Goal: Task Accomplishment & Management: Use online tool/utility

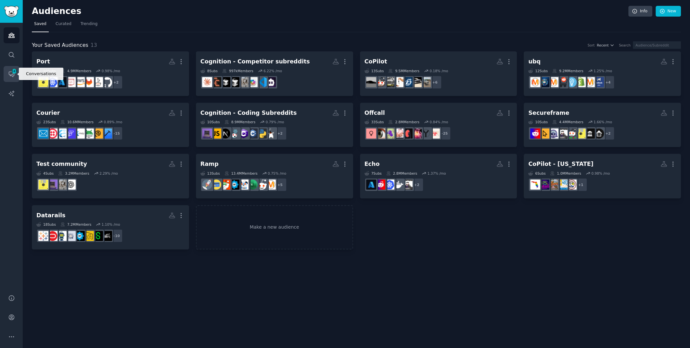
click at [12, 75] on icon "Sidebar" at bounding box center [11, 74] width 7 height 7
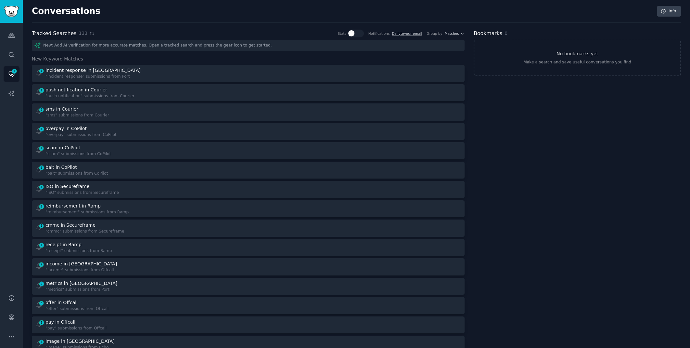
click at [90, 33] on icon at bounding box center [92, 33] width 5 height 5
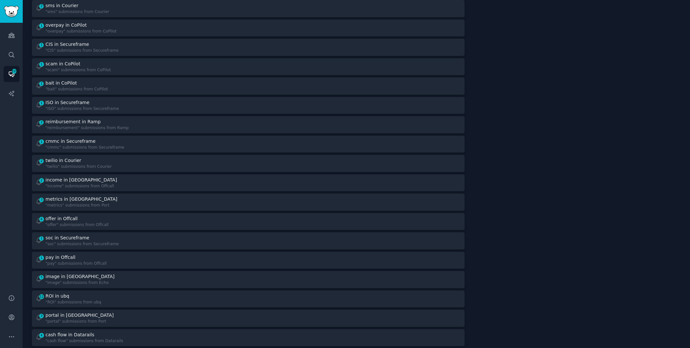
scroll to position [118, 0]
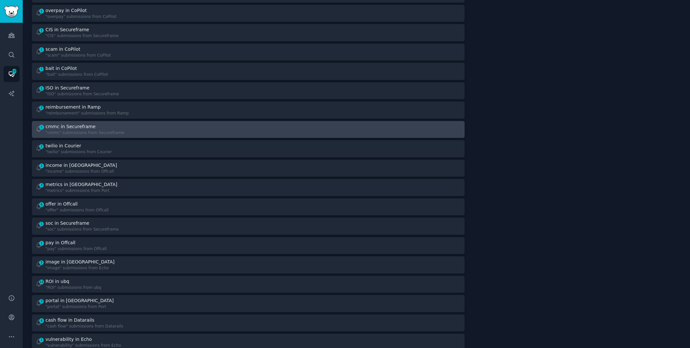
click at [111, 125] on div "cmmc in Secureframe" at bounding box center [84, 126] width 79 height 7
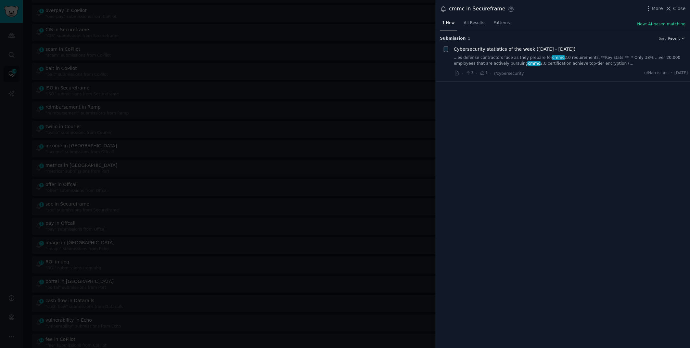
click at [549, 63] on link "...es defense contractors face as they prepare for cmmc 2.0 requirements. **Key…" at bounding box center [571, 60] width 234 height 11
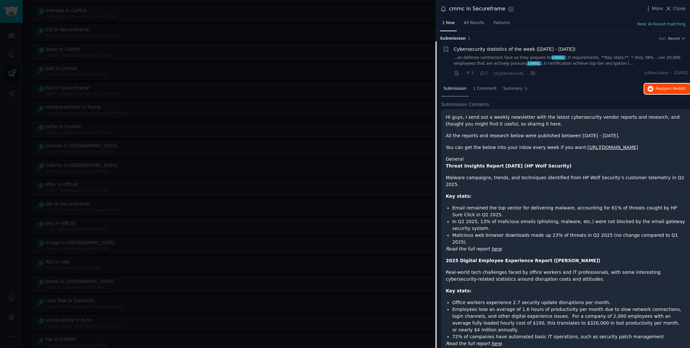
click at [656, 91] on button "Reply on Reddit" at bounding box center [667, 89] width 46 height 10
click at [209, 44] on div at bounding box center [345, 174] width 690 height 348
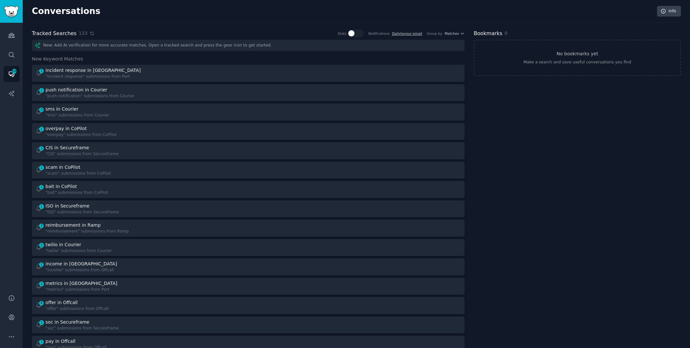
click at [90, 33] on icon at bounding box center [92, 33] width 5 height 5
click at [13, 34] on icon "Sidebar" at bounding box center [11, 35] width 6 height 5
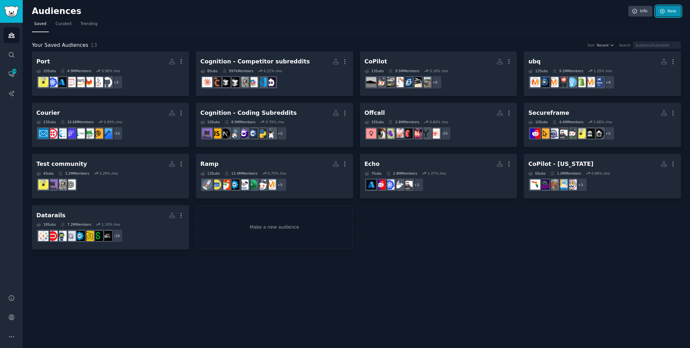
click at [675, 13] on link "New" at bounding box center [668, 11] width 25 height 11
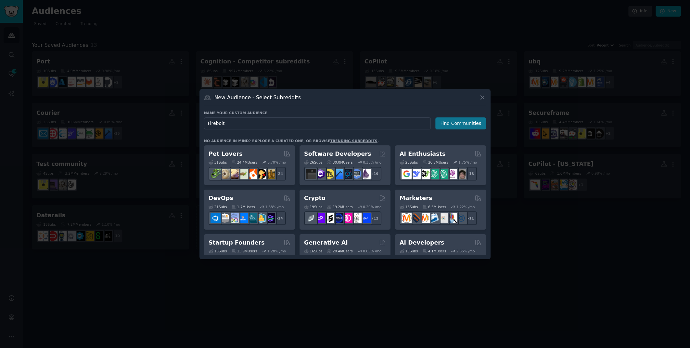
type input "Firebolt"
click at [462, 122] on button "Find Communities" at bounding box center [460, 123] width 51 height 12
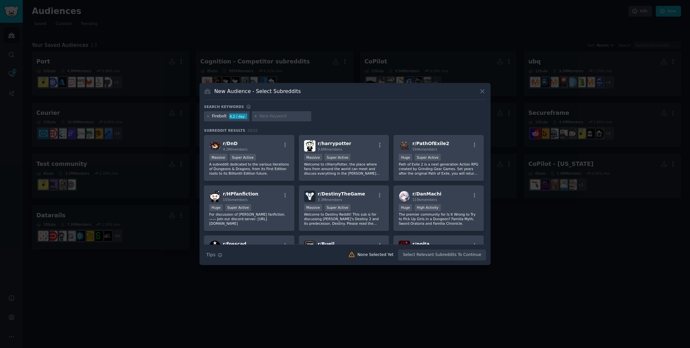
click at [268, 116] on input "text" at bounding box center [284, 116] width 49 height 6
type input "d"
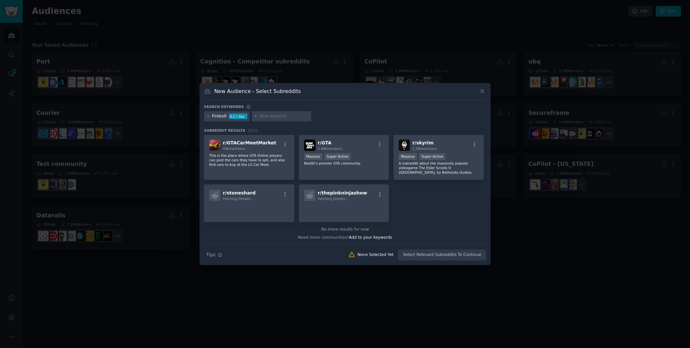
scroll to position [260, 0]
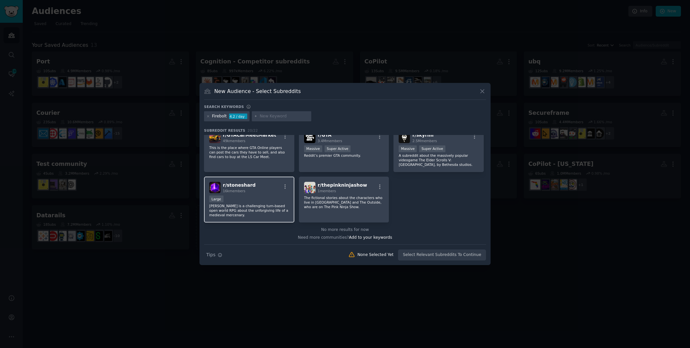
click at [276, 209] on p "[PERSON_NAME] is a challenging turn-based open world RPG about the unforgiving …" at bounding box center [249, 210] width 80 height 14
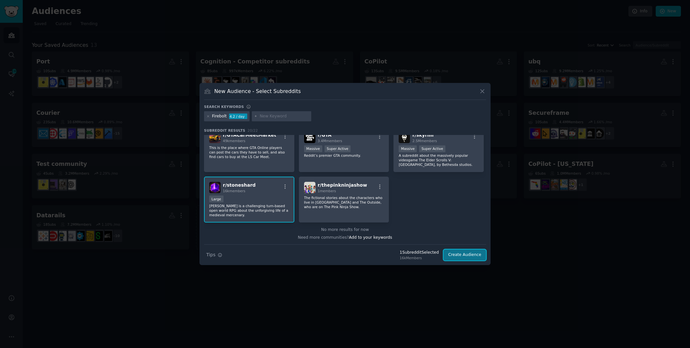
click at [464, 254] on button "Create Audience" at bounding box center [465, 254] width 43 height 11
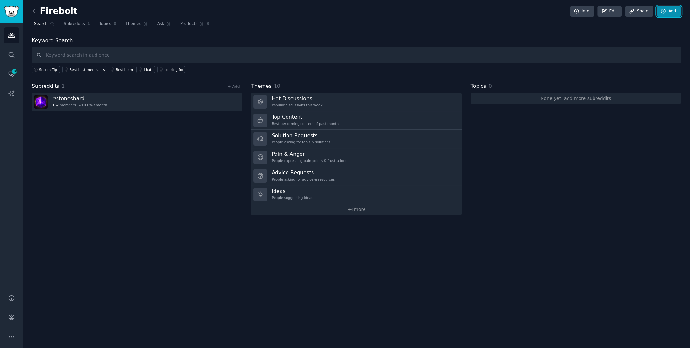
click at [672, 13] on link "Add" at bounding box center [669, 11] width 24 height 11
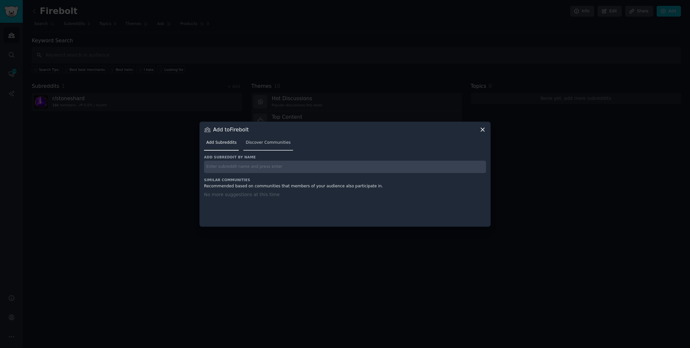
click at [264, 140] on span "Discover Communities" at bounding box center [268, 143] width 45 height 6
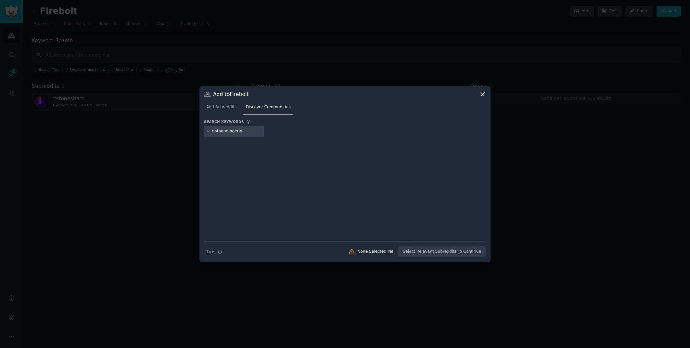
type input "dataengineering"
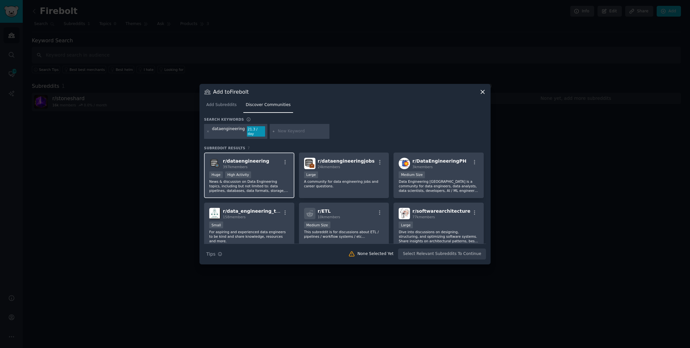
click at [252, 165] on div "397k members" at bounding box center [246, 166] width 46 height 5
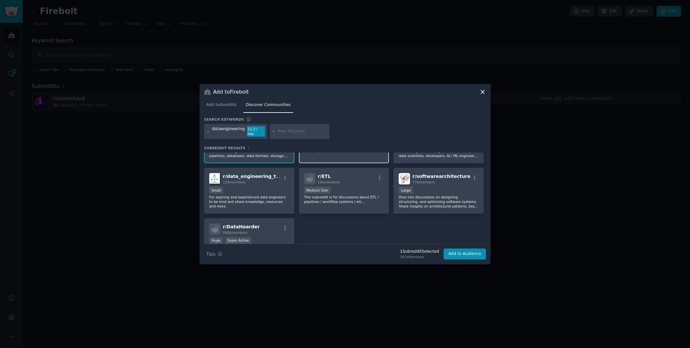
scroll to position [36, 0]
click at [412, 188] on div "10,000 - 100,000 members Large" at bounding box center [439, 190] width 80 height 8
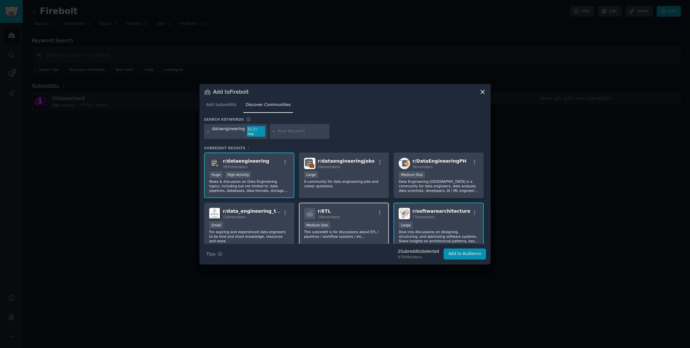
scroll to position [0, 0]
click at [470, 250] on button "Add to Audience" at bounding box center [465, 253] width 43 height 11
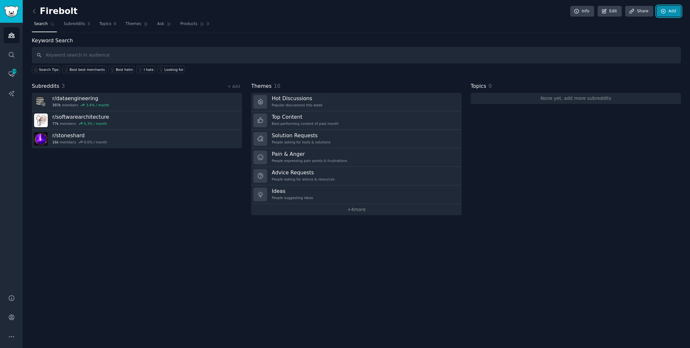
click at [659, 10] on link "Add" at bounding box center [669, 11] width 24 height 11
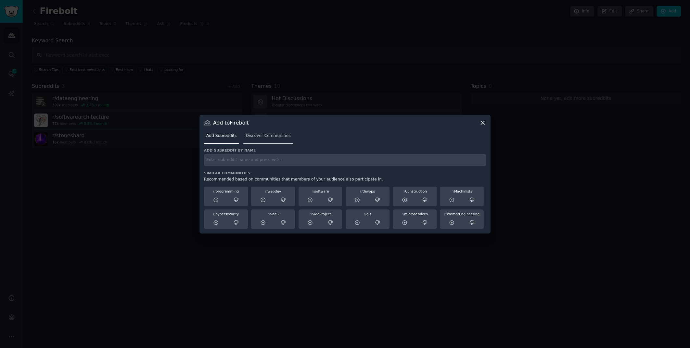
click at [270, 138] on link "Discover Communities" at bounding box center [267, 137] width 49 height 13
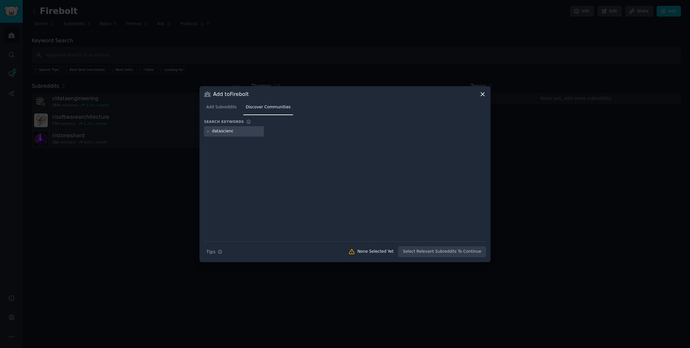
type input "datascience"
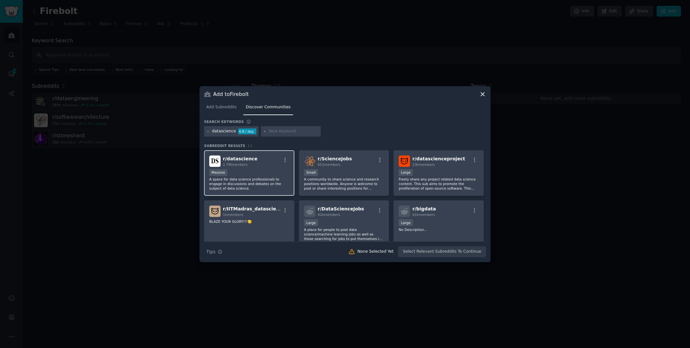
click at [247, 173] on div "Massive" at bounding box center [249, 173] width 80 height 8
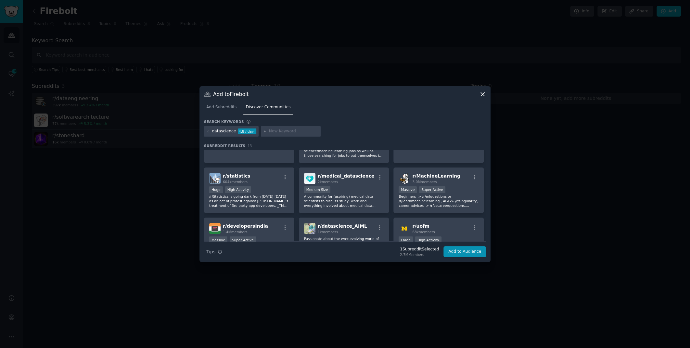
scroll to position [85, 0]
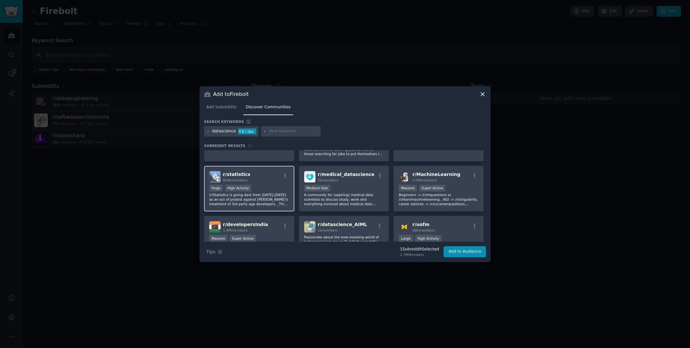
click at [269, 190] on div "Huge High Activity" at bounding box center [249, 189] width 80 height 8
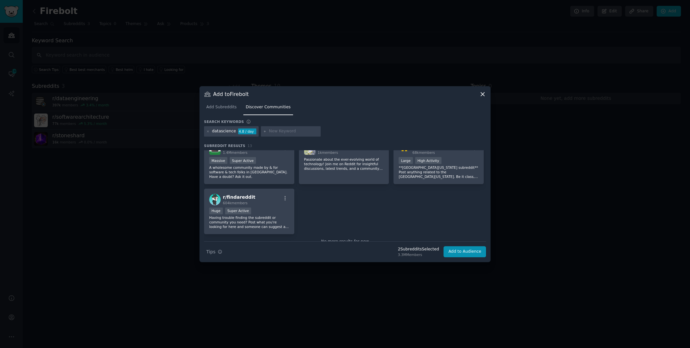
scroll to position [176, 0]
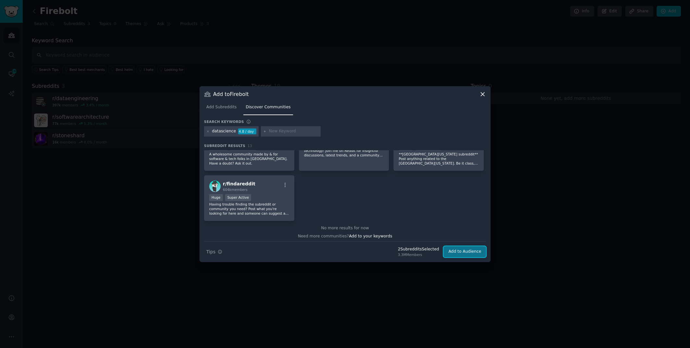
click at [462, 249] on button "Add to Audience" at bounding box center [465, 251] width 43 height 11
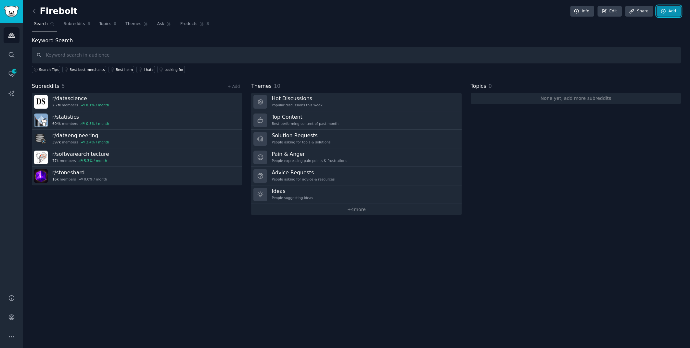
click at [680, 14] on link "Add" at bounding box center [669, 11] width 24 height 11
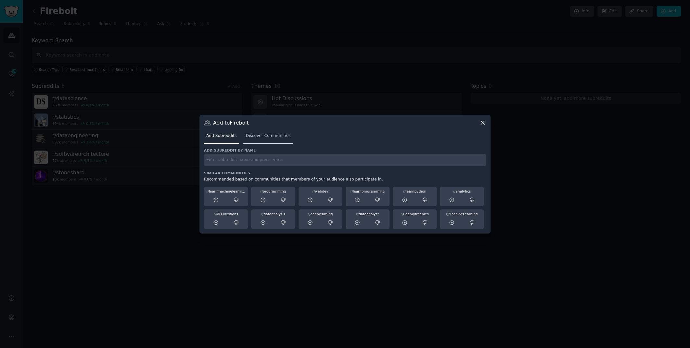
click at [260, 134] on span "Discover Communities" at bounding box center [268, 136] width 45 height 6
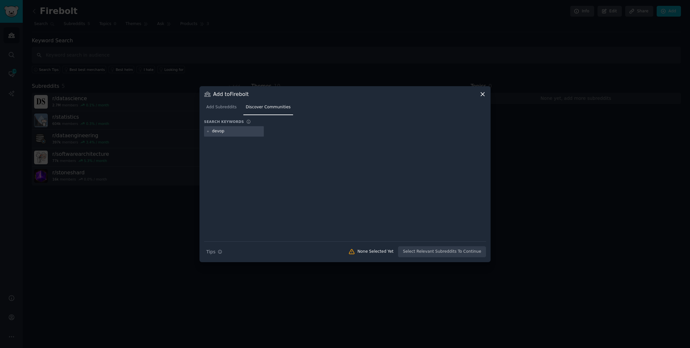
type input "devops"
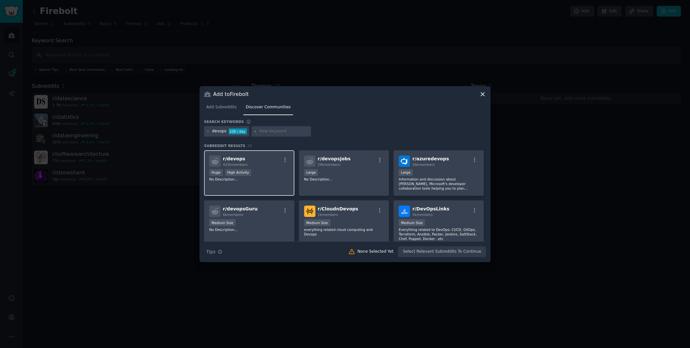
click at [235, 163] on span "425k members" at bounding box center [235, 164] width 25 height 4
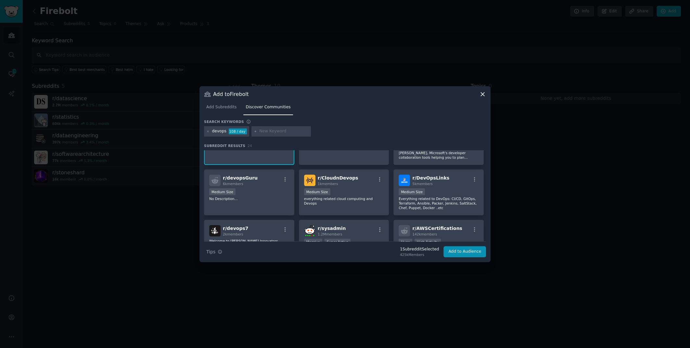
scroll to position [33, 0]
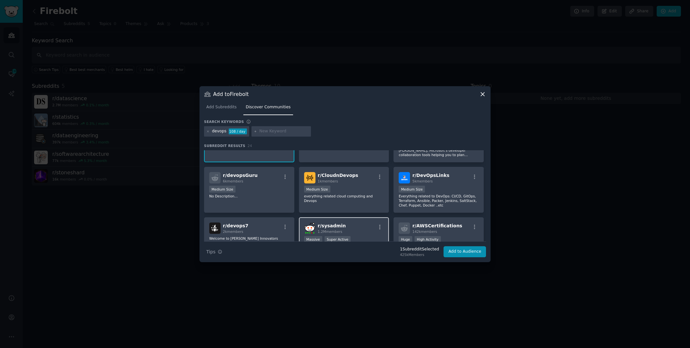
click at [356, 229] on div "r/ sysadmin 1.2M members" at bounding box center [344, 227] width 80 height 11
click at [454, 250] on button "Add to Audience" at bounding box center [465, 251] width 43 height 11
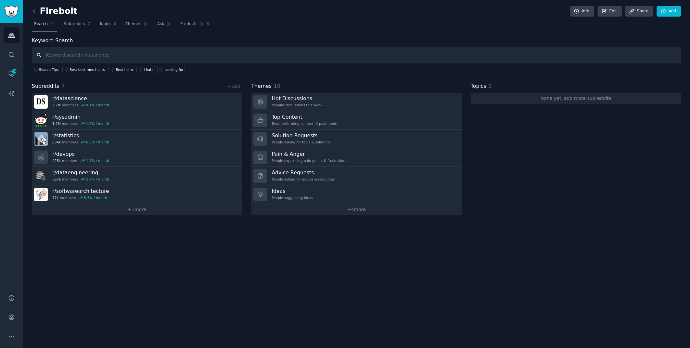
click at [181, 49] on input "text" at bounding box center [356, 55] width 649 height 17
type input "snowflake"
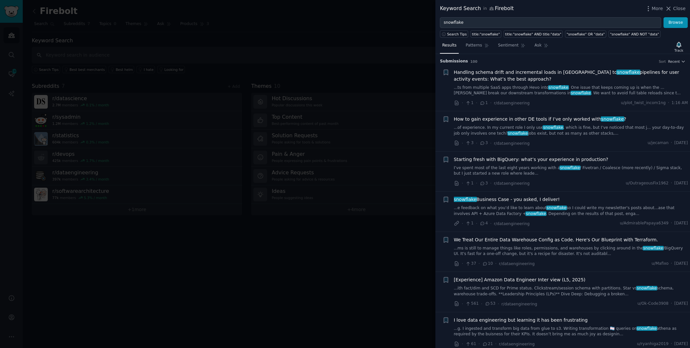
click at [477, 88] on link "...ts from multiple SaaS apps through Hevo into snowflake . One issue that keep…" at bounding box center [571, 90] width 234 height 11
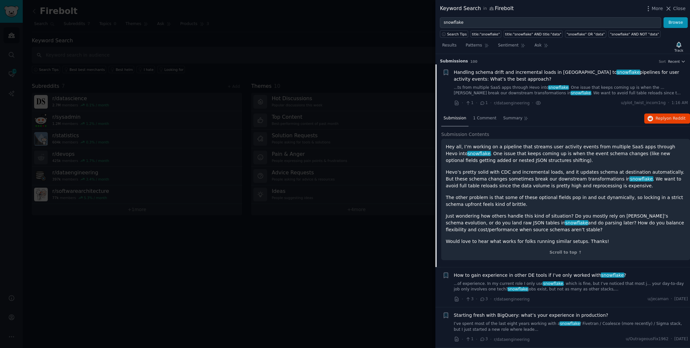
scroll to position [10, 0]
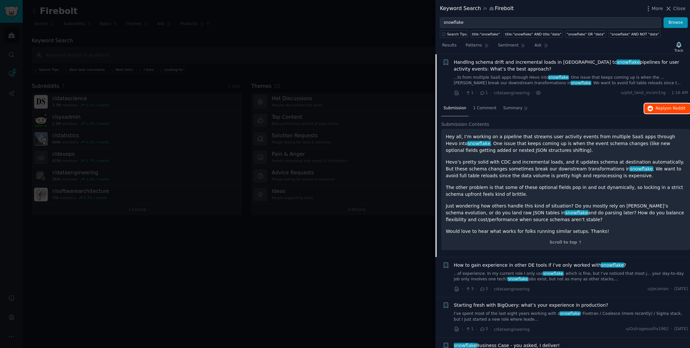
click at [668, 110] on span "Reply on Reddit" at bounding box center [671, 109] width 30 height 6
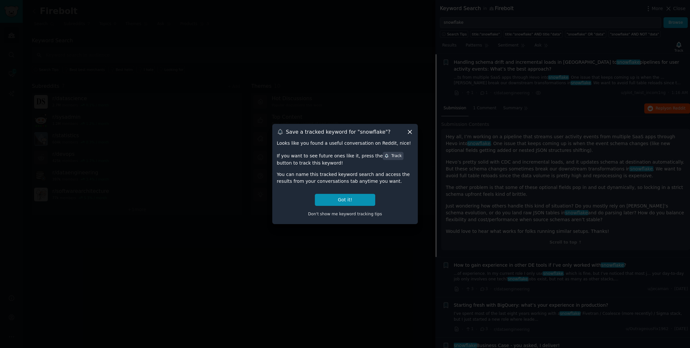
click at [412, 128] on icon at bounding box center [410, 131] width 7 height 7
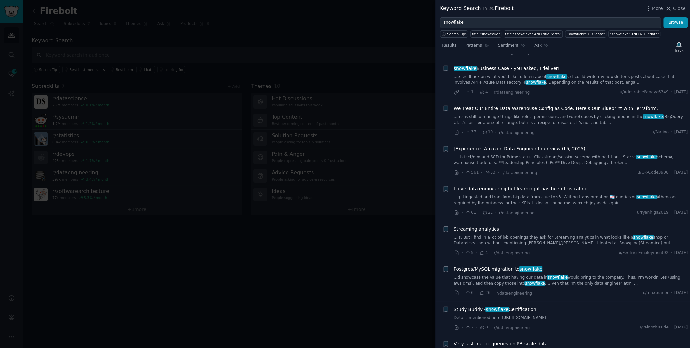
scroll to position [370, 0]
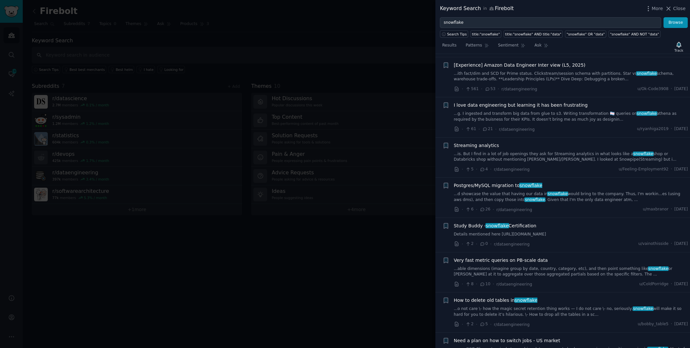
click at [474, 152] on link "...is. But I find in a lot of job openings they ask for Streaming analytics in …" at bounding box center [571, 156] width 234 height 11
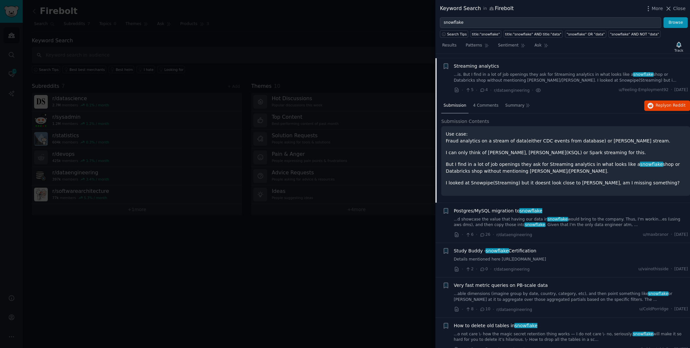
scroll to position [297, 0]
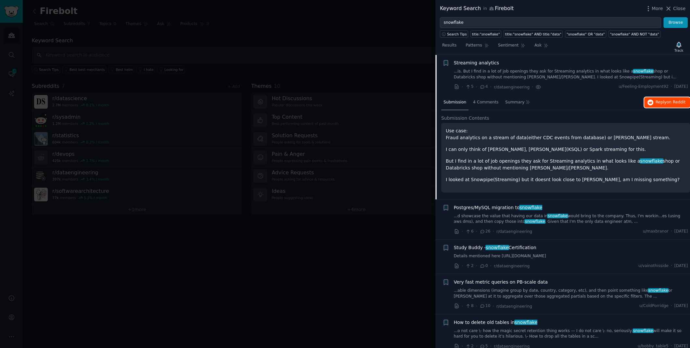
click at [656, 102] on span "Reply on Reddit" at bounding box center [671, 102] width 30 height 6
click at [677, 8] on span "Close" at bounding box center [679, 8] width 12 height 7
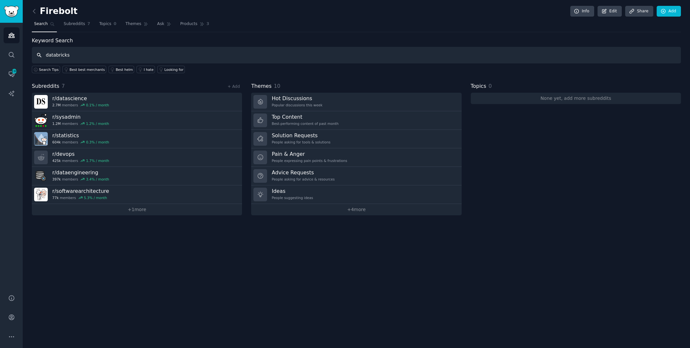
type input "databricks"
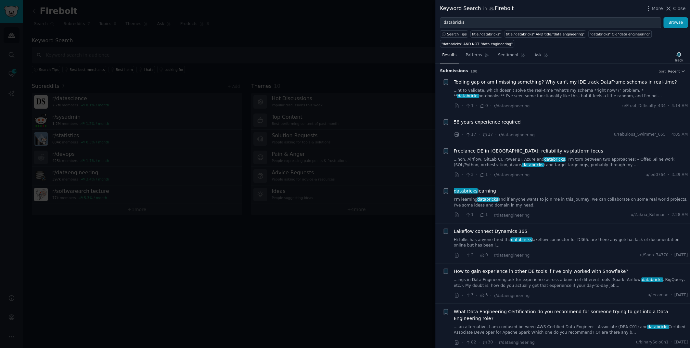
click at [548, 89] on link "...nt to validate, which doesn't solve the real-time "what's my schema *right n…" at bounding box center [571, 93] width 234 height 11
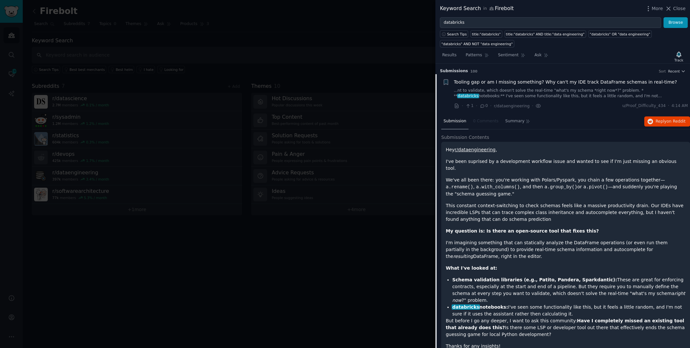
scroll to position [10, 0]
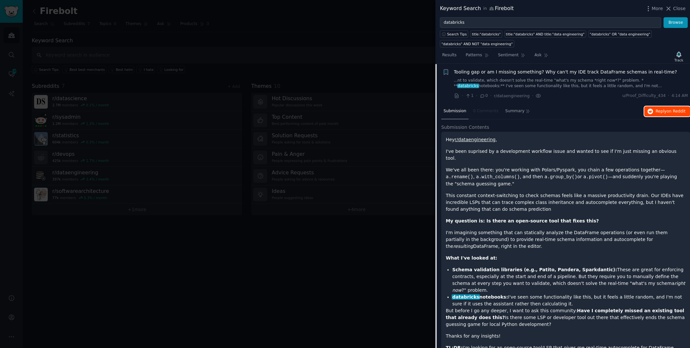
click at [679, 112] on span "on Reddit" at bounding box center [676, 111] width 19 height 5
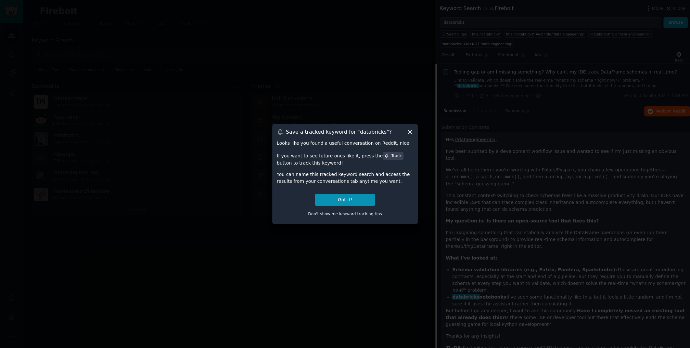
click at [410, 133] on icon at bounding box center [410, 131] width 7 height 7
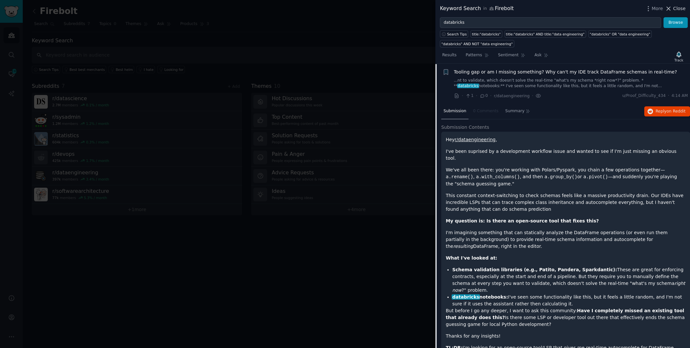
click at [676, 8] on span "Close" at bounding box center [679, 8] width 12 height 7
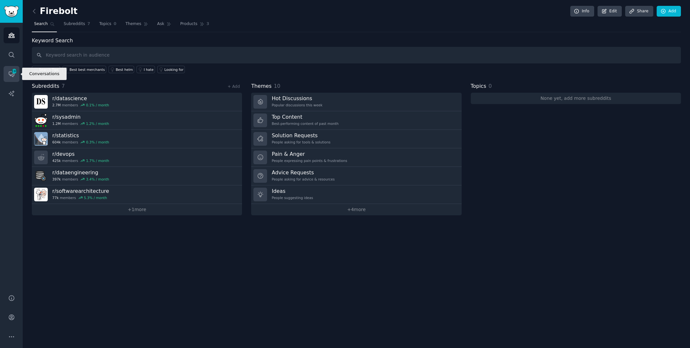
click at [14, 71] on span "330" at bounding box center [14, 71] width 6 height 5
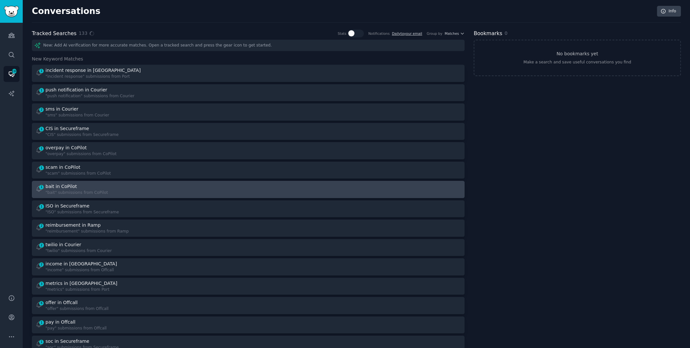
click at [88, 186] on div "bait in CoPilot" at bounding box center [76, 186] width 62 height 7
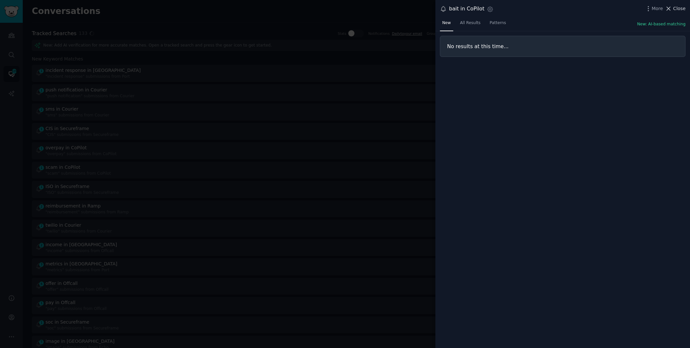
click at [677, 8] on span "Close" at bounding box center [679, 8] width 12 height 7
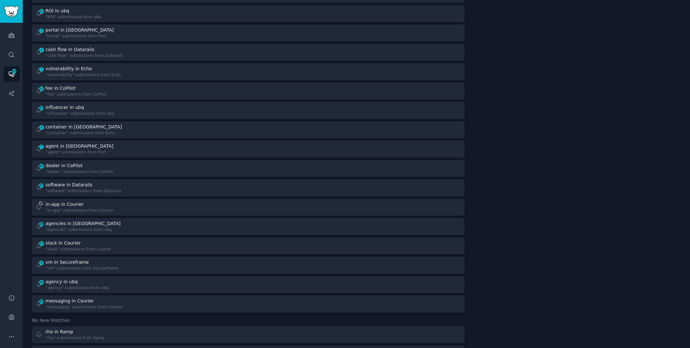
scroll to position [352, 0]
click at [137, 260] on div "4 vm in Secureframe "vm" submissions from Secureframe" at bounding box center [139, 263] width 209 height 13
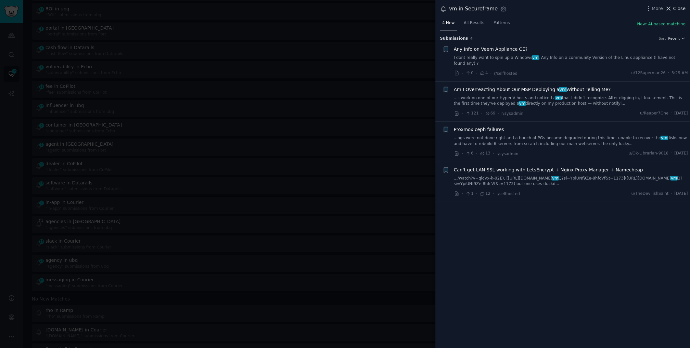
click at [679, 6] on span "Close" at bounding box center [679, 8] width 12 height 7
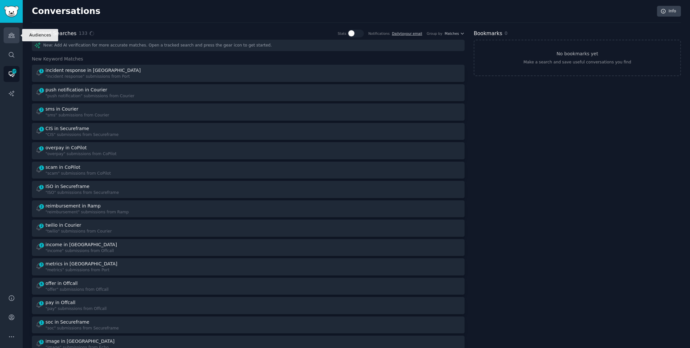
click at [6, 39] on link "Audiences" at bounding box center [12, 35] width 16 height 16
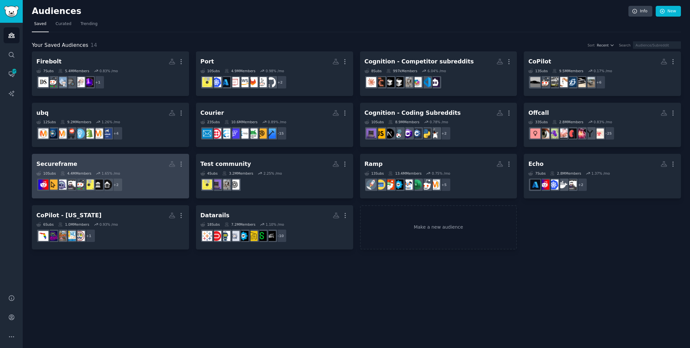
click at [136, 172] on div "10 Sub s 4.4M Members 1.65 % /mo" at bounding box center [110, 173] width 148 height 5
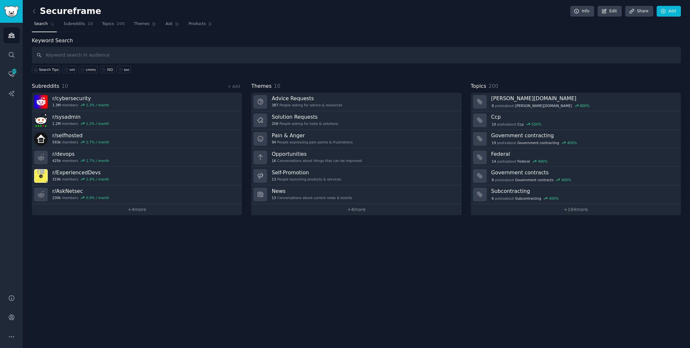
click at [521, 54] on input "text" at bounding box center [356, 55] width 649 height 17
type input "compliance"
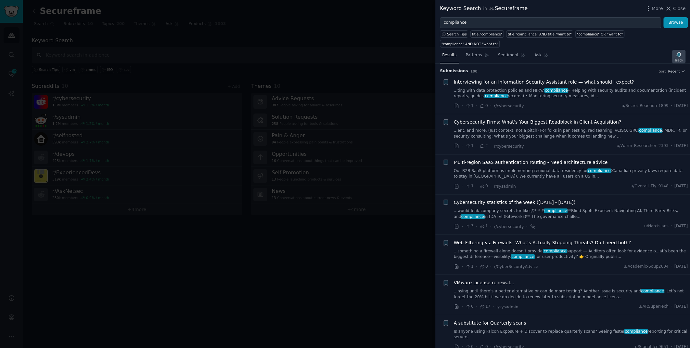
click at [679, 52] on icon "button" at bounding box center [679, 54] width 5 height 5
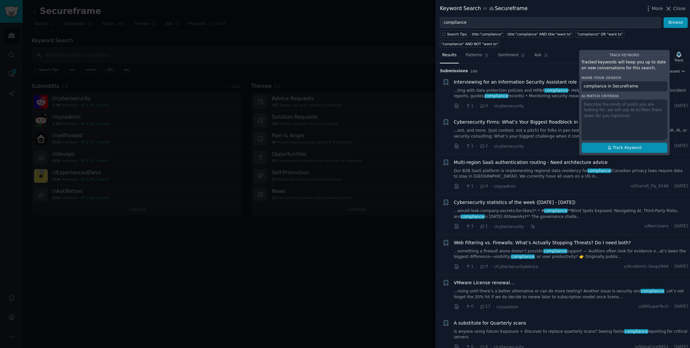
click at [639, 143] on button "Track Keyword" at bounding box center [625, 148] width 86 height 10
type input "compliance in Secureframe"
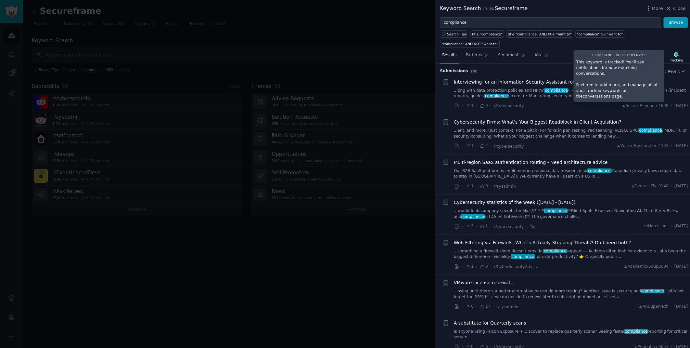
click at [302, 16] on div at bounding box center [345, 174] width 690 height 348
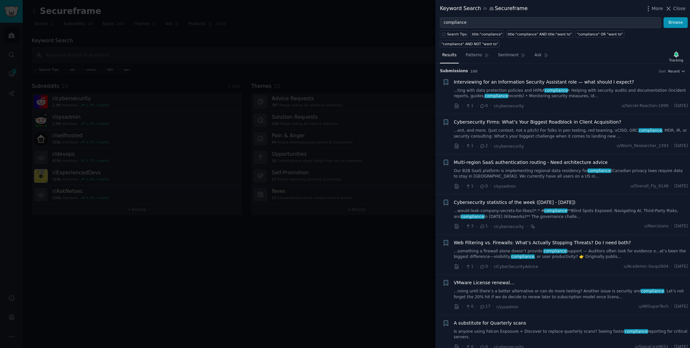
click at [678, 8] on span "Close" at bounding box center [679, 8] width 12 height 7
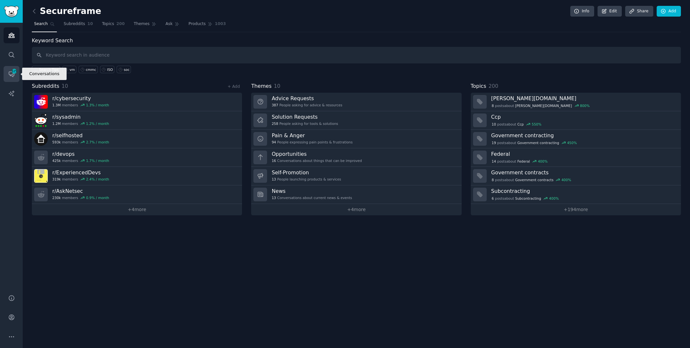
click at [12, 70] on span "325" at bounding box center [14, 71] width 6 height 5
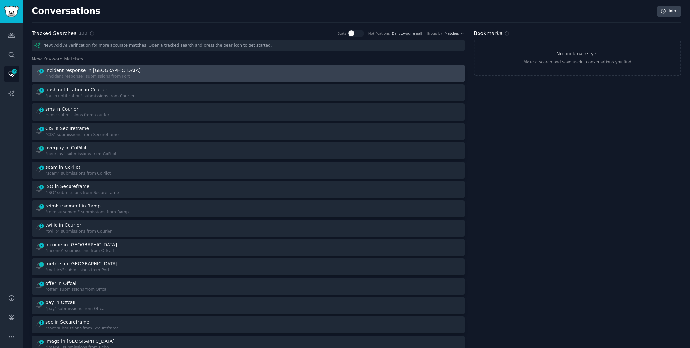
click at [136, 75] on div "1 incident response in Port "incident response" submissions from Port" at bounding box center [139, 73] width 209 height 13
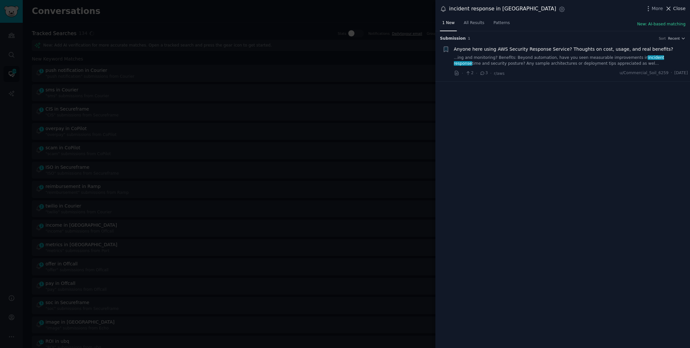
click at [674, 6] on span "Close" at bounding box center [679, 8] width 12 height 7
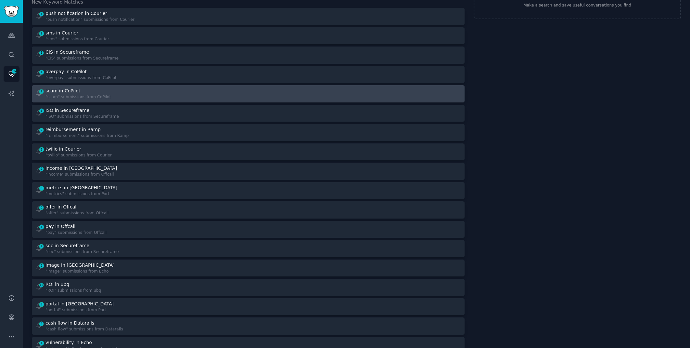
scroll to position [78, 0]
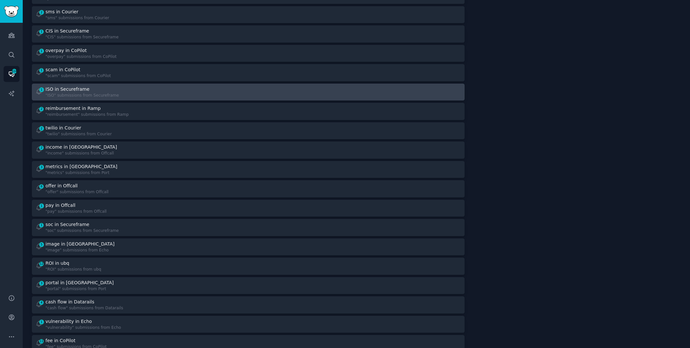
click at [103, 93] on div ""ISO" submissions from Secureframe" at bounding box center [81, 96] width 73 height 6
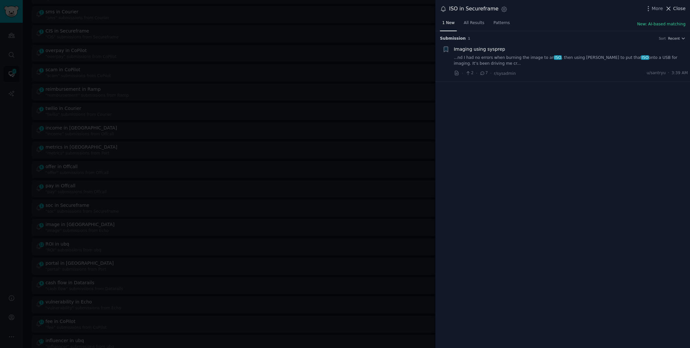
click at [674, 9] on span "Close" at bounding box center [679, 8] width 12 height 7
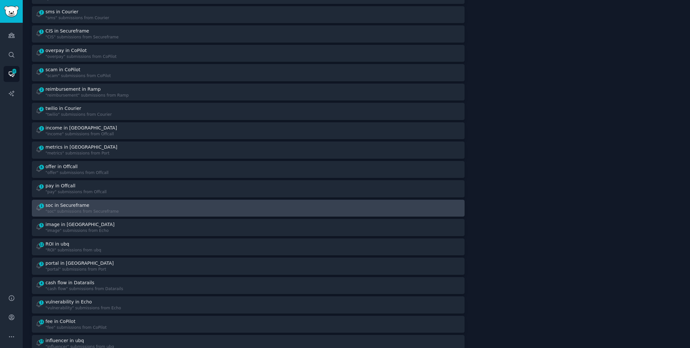
click at [201, 202] on div "1 soc in Secureframe "soc" submissions from Secureframe" at bounding box center [139, 208] width 209 height 13
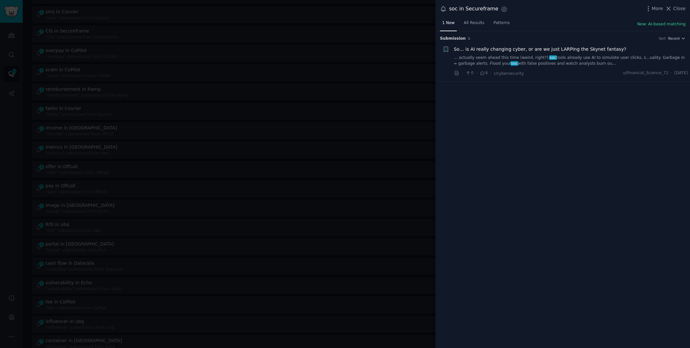
click at [570, 64] on link "... actually seem ahead this time (weird, right?). soc tools already use AI to …" at bounding box center [571, 60] width 234 height 11
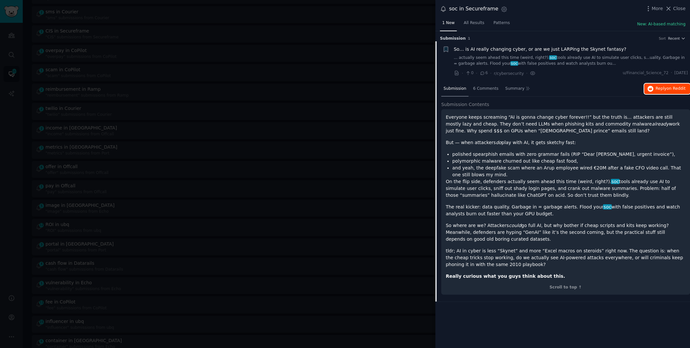
click at [662, 87] on span "Reply on Reddit" at bounding box center [671, 89] width 30 height 6
click at [315, 9] on div at bounding box center [345, 174] width 690 height 348
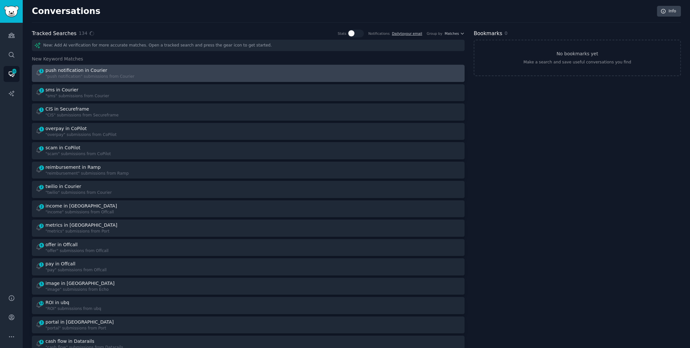
click at [102, 69] on div "push notification in Courier" at bounding box center [76, 70] width 62 height 7
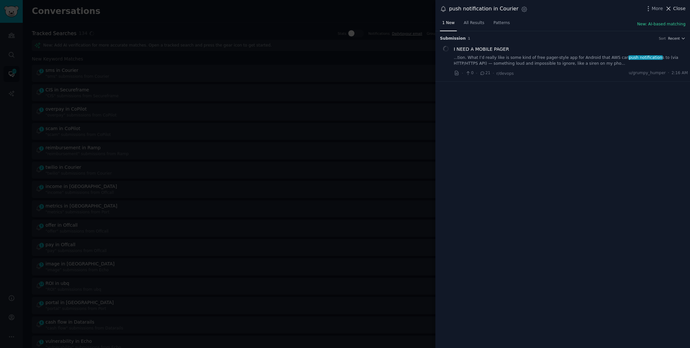
click at [675, 10] on span "Close" at bounding box center [679, 8] width 12 height 7
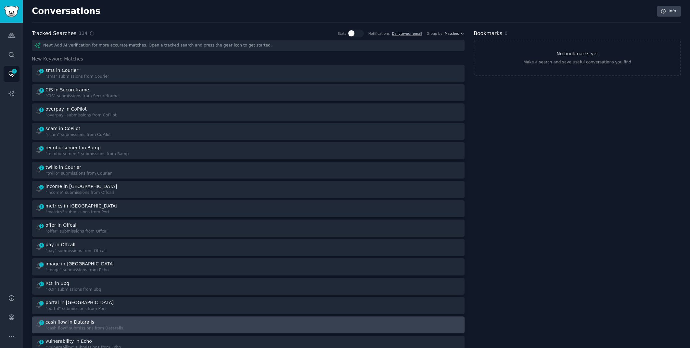
click at [113, 328] on div ""cash flow" submissions from Datarails" at bounding box center [84, 328] width 78 height 6
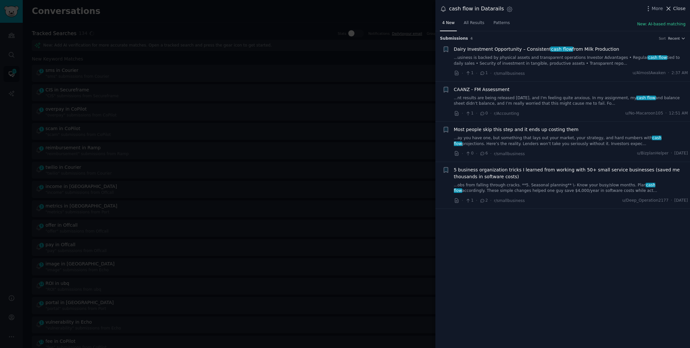
click at [673, 8] on button "Close" at bounding box center [675, 8] width 20 height 7
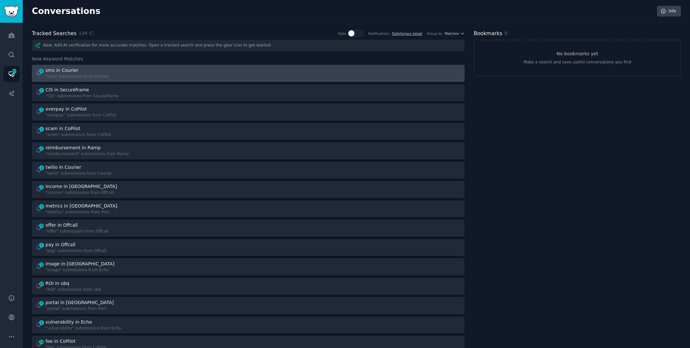
click at [151, 69] on div "2 sms in Courier "sms" submissions from Courier" at bounding box center [139, 73] width 209 height 13
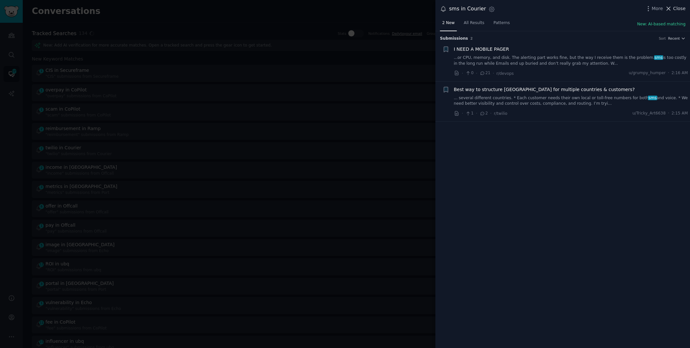
click at [685, 9] on span "Close" at bounding box center [679, 8] width 12 height 7
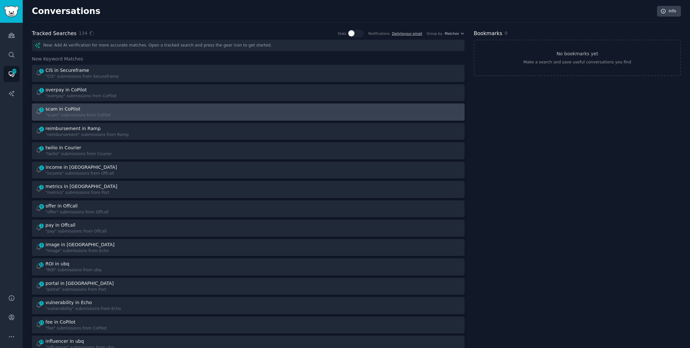
click at [234, 110] on div "1 scam in CoPilot "scam" submissions from CoPilot" at bounding box center [139, 112] width 209 height 13
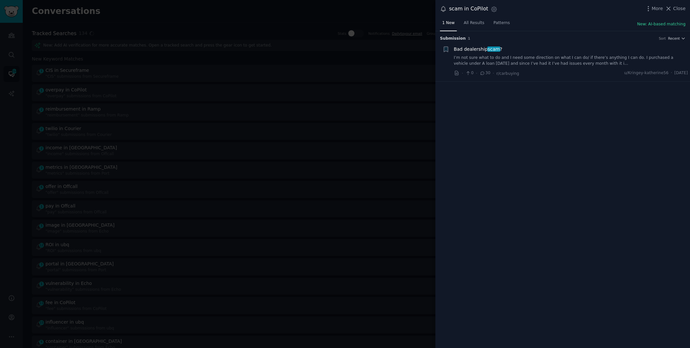
click at [572, 63] on link "I’m not sure what to do and I need some direction on what I can do/ if there’s …" at bounding box center [571, 60] width 234 height 11
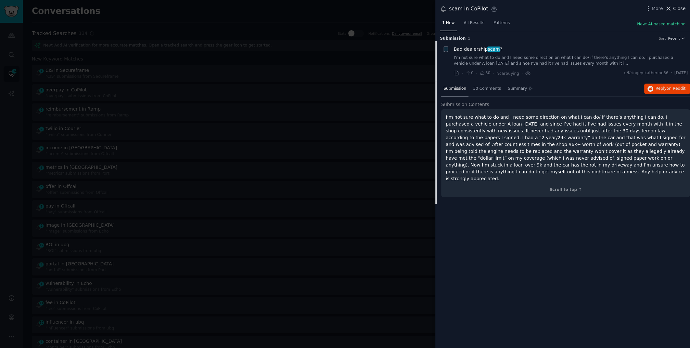
click at [678, 6] on span "Close" at bounding box center [679, 8] width 12 height 7
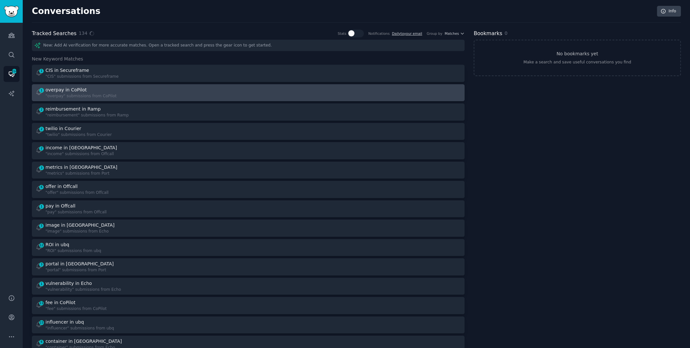
click at [278, 89] on div at bounding box center [357, 92] width 209 height 13
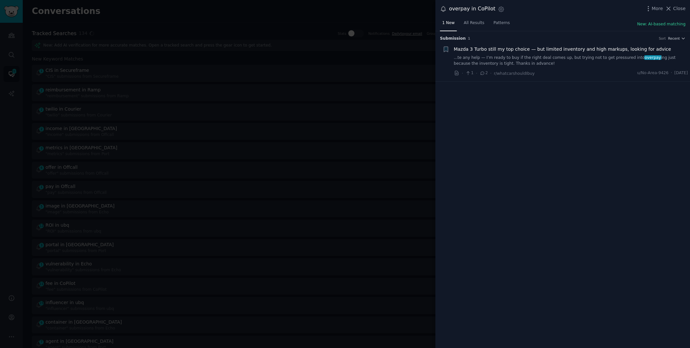
click at [561, 57] on link "...te any help — I’m ready to buy if the right deal comes up, but trying not to…" at bounding box center [571, 60] width 234 height 11
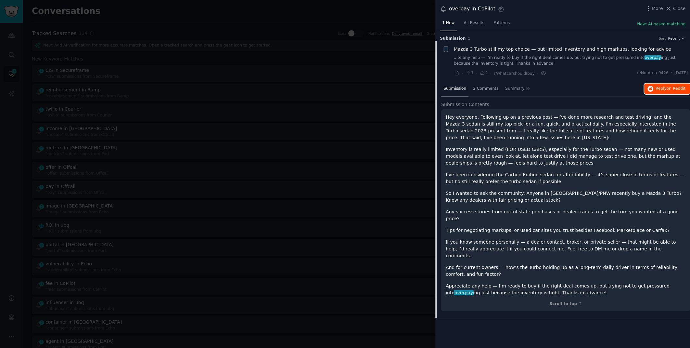
click at [656, 90] on span "Reply on Reddit" at bounding box center [671, 89] width 30 height 6
click at [250, 21] on div at bounding box center [345, 174] width 690 height 348
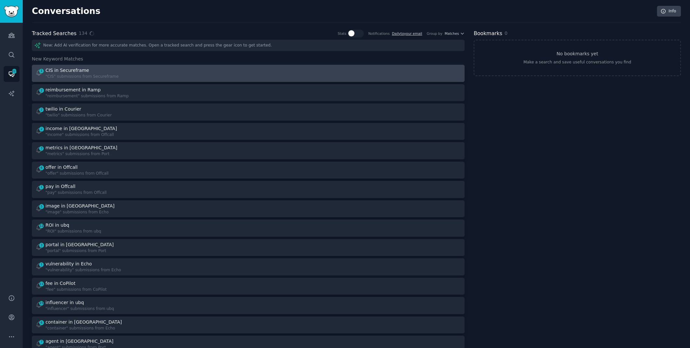
click at [182, 76] on div "1 CIS in Secureframe "CIS" submissions from Secureframe" at bounding box center [139, 73] width 209 height 13
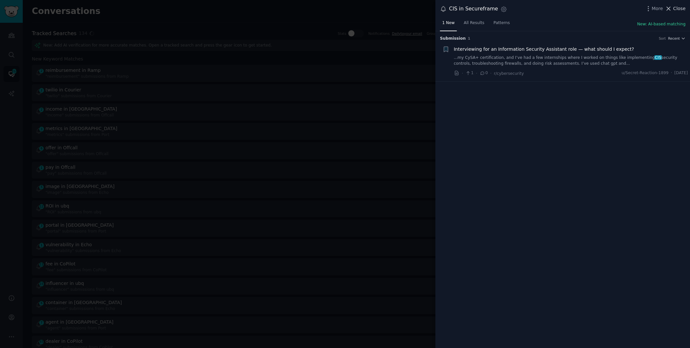
click at [680, 7] on span "Close" at bounding box center [679, 8] width 12 height 7
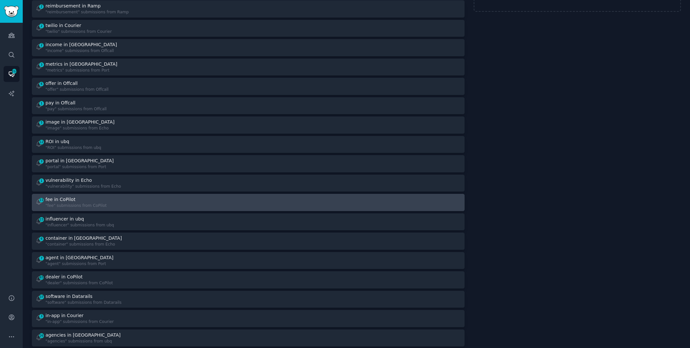
scroll to position [66, 0]
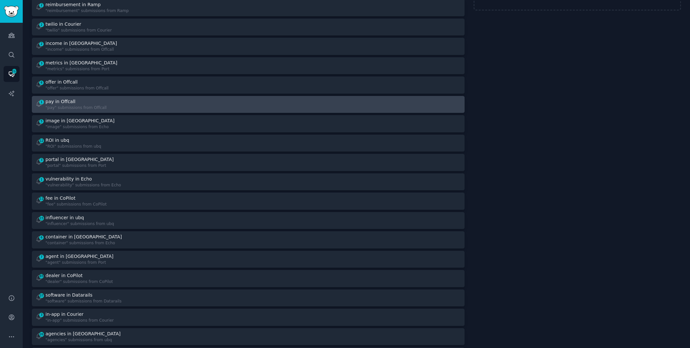
click at [201, 101] on div "1 pay in Offcall "pay" submissions from Offcall" at bounding box center [139, 104] width 209 height 13
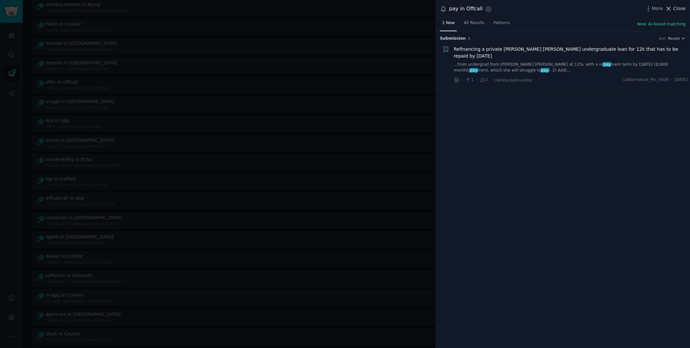
click at [674, 7] on span "Close" at bounding box center [679, 8] width 12 height 7
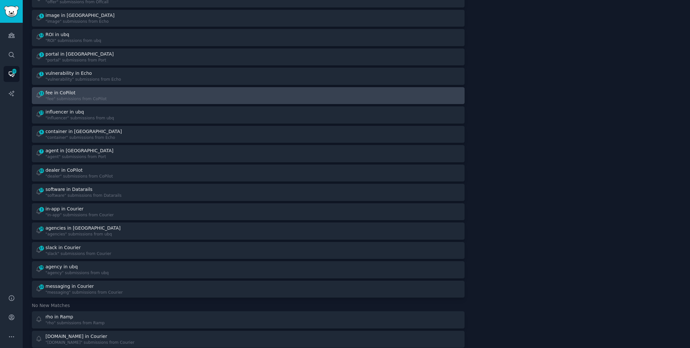
scroll to position [159, 0]
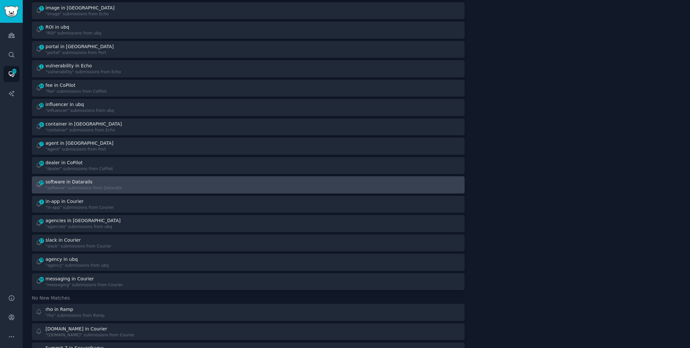
click at [342, 186] on div at bounding box center [357, 184] width 209 height 13
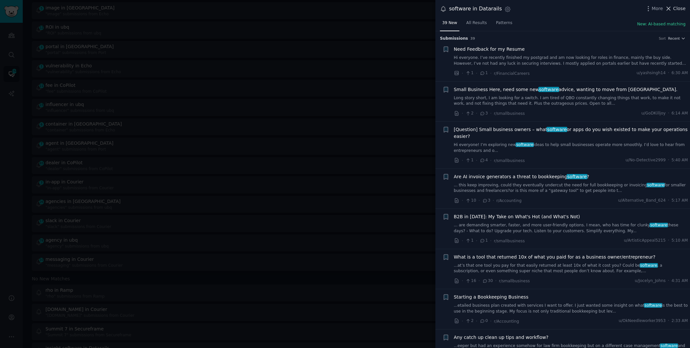
click at [678, 11] on span "Close" at bounding box center [679, 8] width 12 height 7
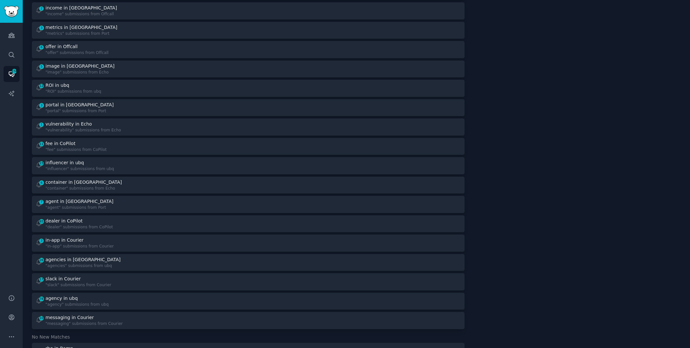
scroll to position [80, 0]
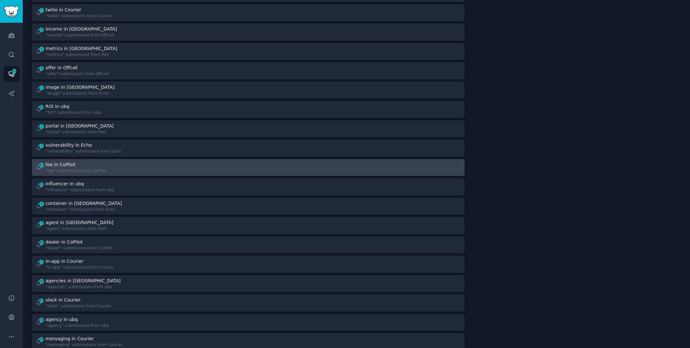
click at [185, 167] on div "11 fee in CoPilot "fee" submissions from CoPilot" at bounding box center [139, 167] width 209 height 13
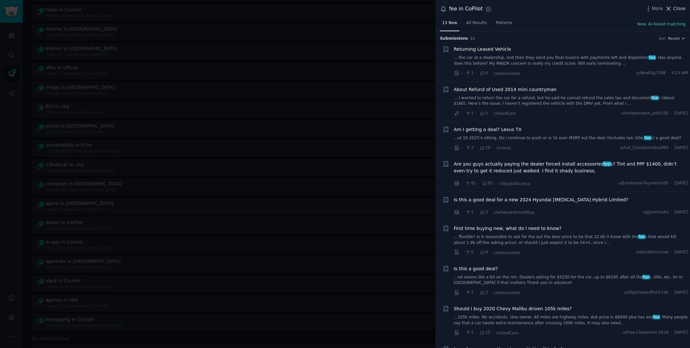
click at [676, 9] on span "Close" at bounding box center [679, 8] width 12 height 7
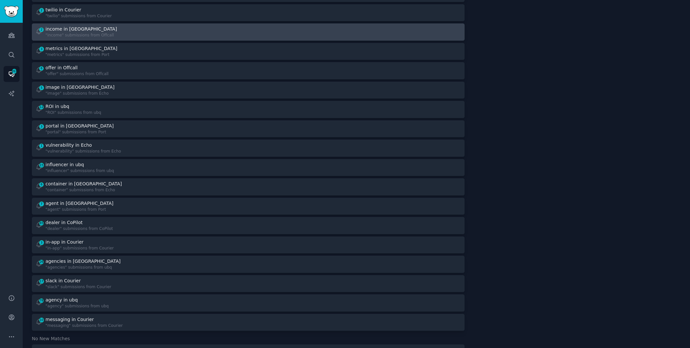
click at [213, 26] on div "2 income in Offcall "income" submissions from Offcall" at bounding box center [139, 32] width 209 height 13
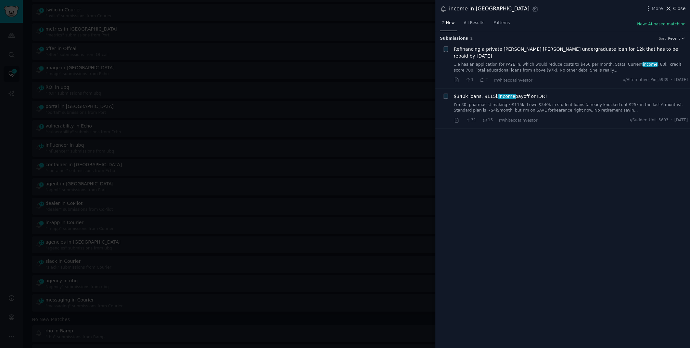
click at [676, 9] on span "Close" at bounding box center [679, 8] width 12 height 7
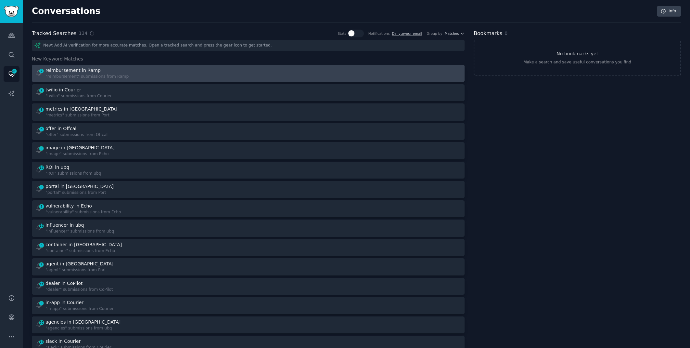
click at [244, 75] on div "2 reimbursement in Ramp "reimbursement" submissions from Ramp" at bounding box center [248, 73] width 428 height 13
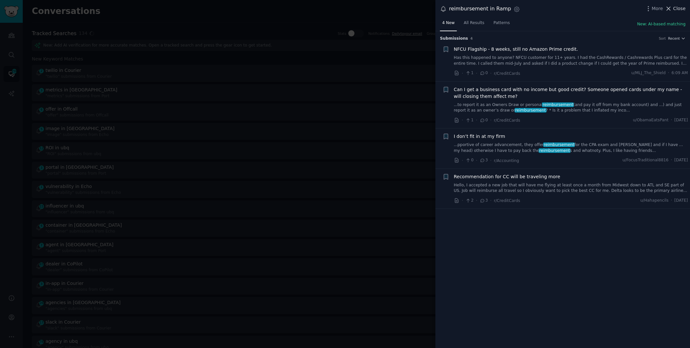
click at [675, 5] on span "Close" at bounding box center [679, 8] width 12 height 7
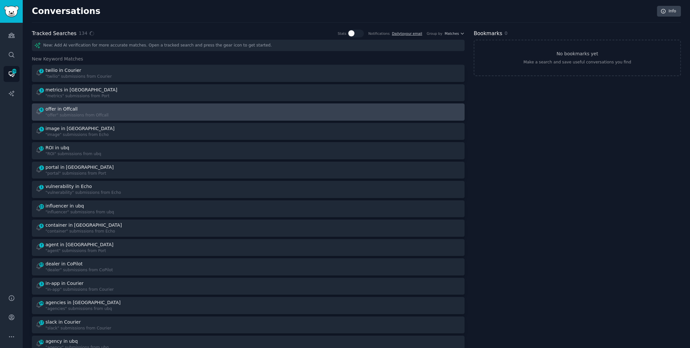
click at [181, 111] on div "6 offer in Offcall "offer" submissions from Offcall" at bounding box center [139, 112] width 209 height 13
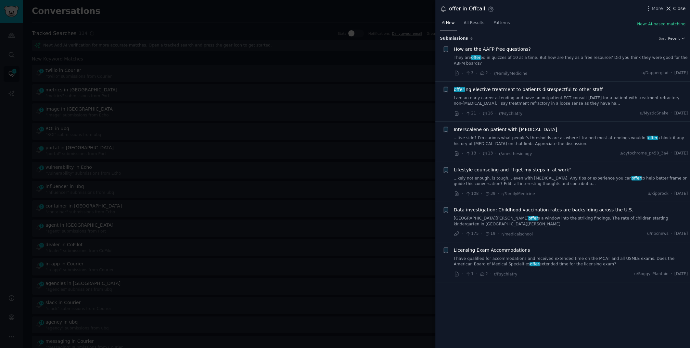
click at [671, 5] on icon at bounding box center [668, 8] width 7 height 7
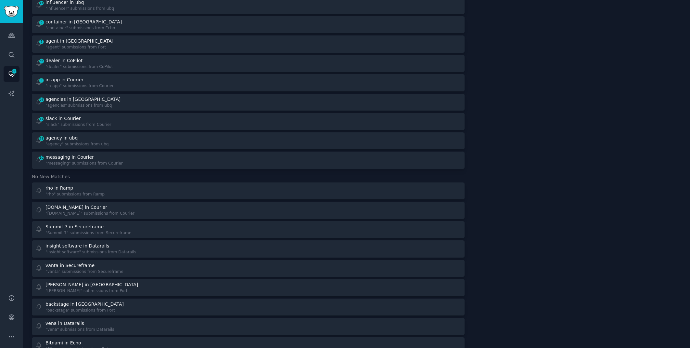
scroll to position [215, 0]
